Goal: Task Accomplishment & Management: Manage account settings

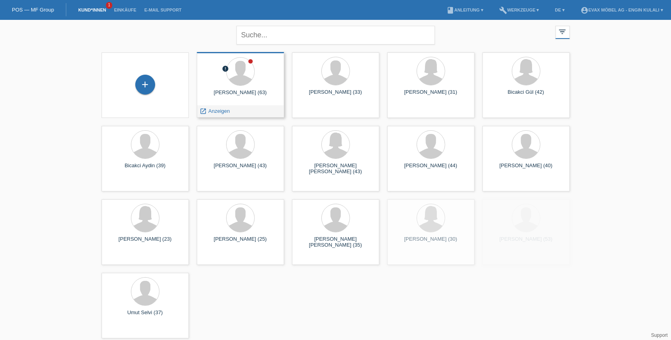
click at [244, 96] on div "jakob Kliewer (63)" at bounding box center [240, 95] width 75 height 13
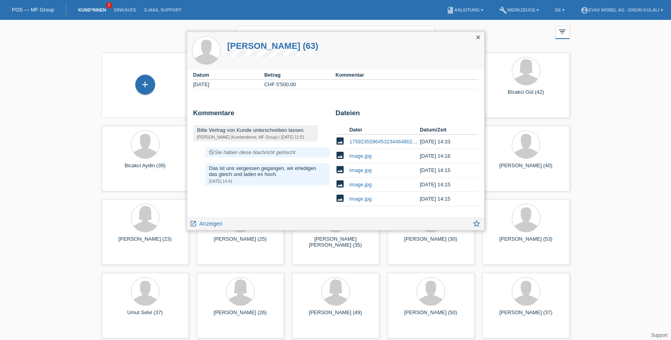
scroll to position [77, 0]
click at [213, 221] on span "Anzeigen" at bounding box center [211, 223] width 23 height 6
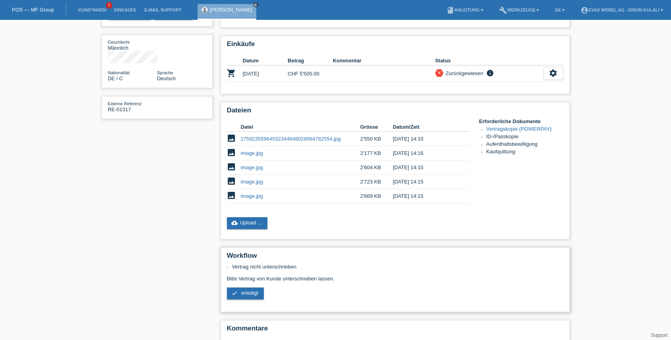
scroll to position [106, 0]
click at [253, 222] on link "cloud_upload Upload ..." at bounding box center [247, 223] width 41 height 12
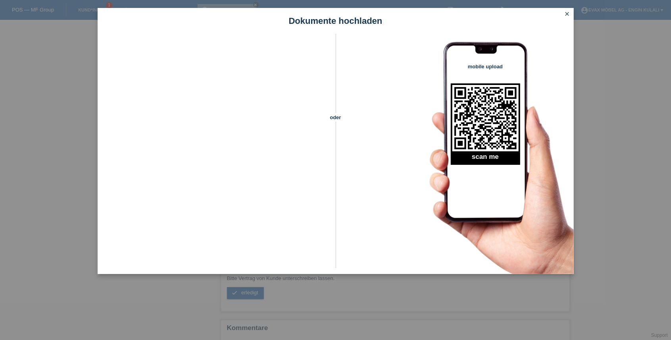
click at [566, 12] on icon "close" at bounding box center [568, 14] width 6 height 6
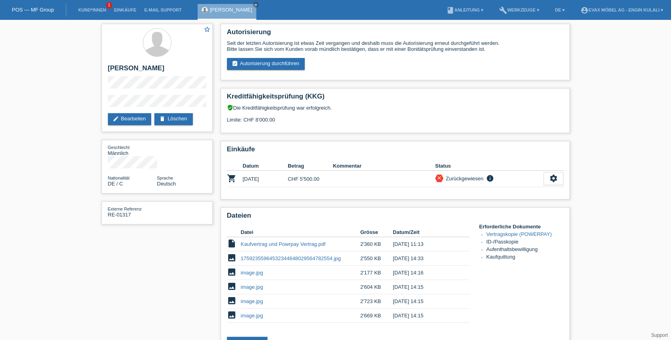
scroll to position [106, 0]
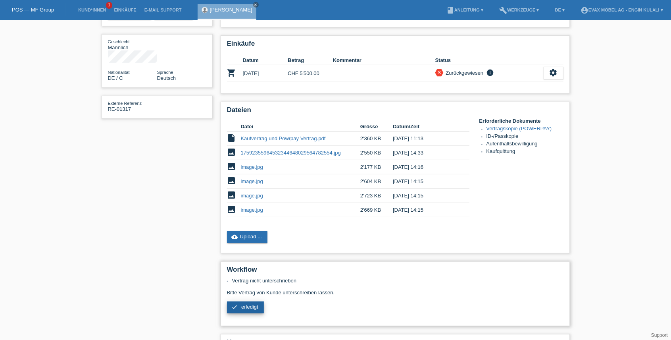
click at [249, 310] on link "check erledigt" at bounding box center [245, 307] width 37 height 12
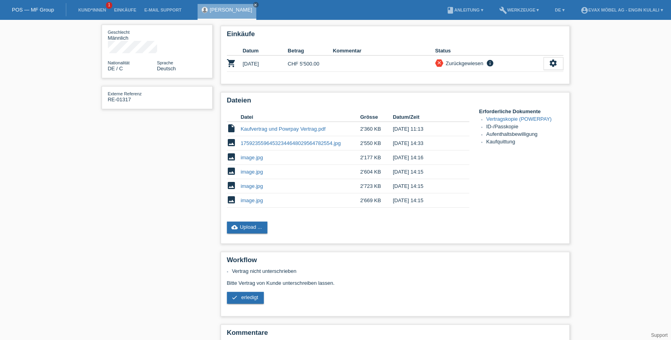
scroll to position [148, 0]
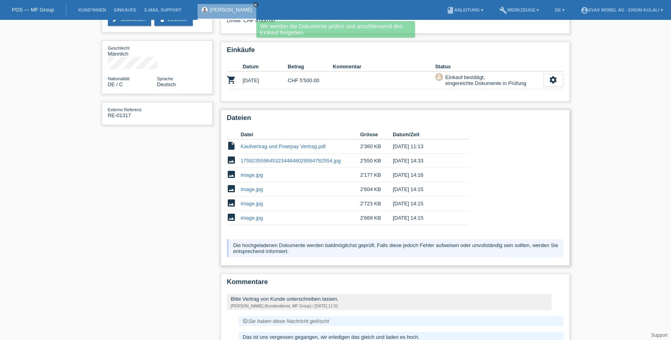
scroll to position [141, 0]
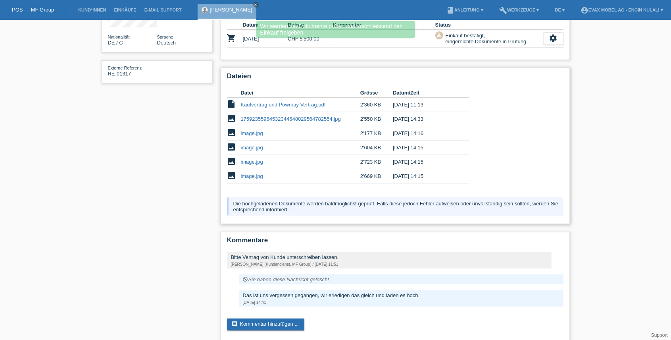
click at [264, 119] on link "17592355964532344648029564782554.jpg" at bounding box center [291, 119] width 100 height 6
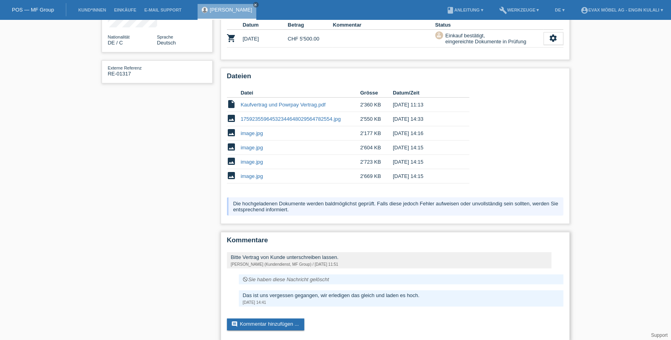
scroll to position [151, 0]
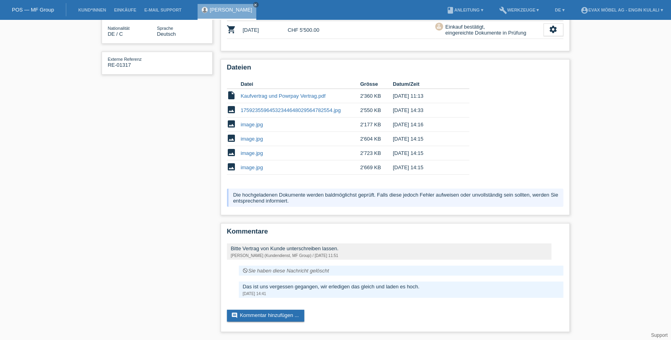
click at [172, 245] on div "star_border jakob Kliewer edit Bearbeiten delete Löschen Geschlecht Männlich Na…" at bounding box center [336, 105] width 476 height 470
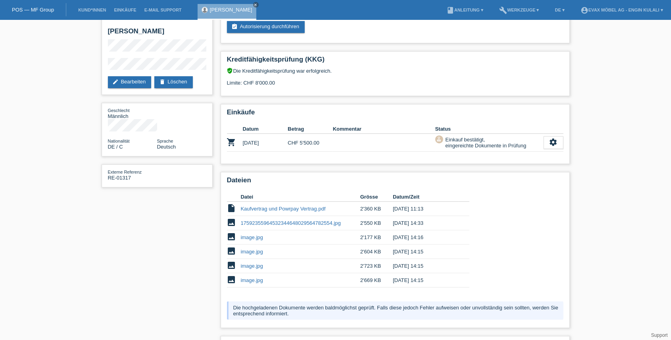
scroll to position [0, 0]
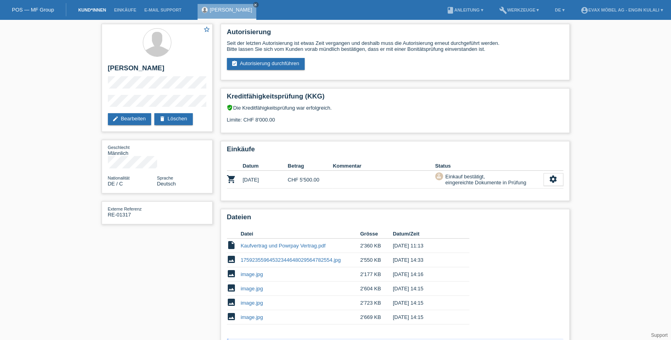
click at [94, 10] on link "Kund*innen" at bounding box center [92, 10] width 36 height 5
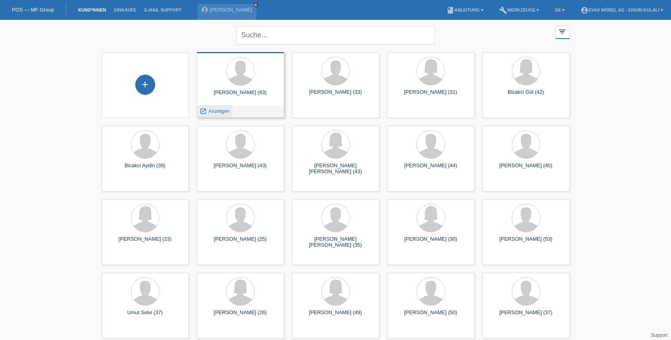
click at [227, 111] on span "Anzeigen" at bounding box center [218, 111] width 21 height 6
